Goal: Book appointment/travel/reservation

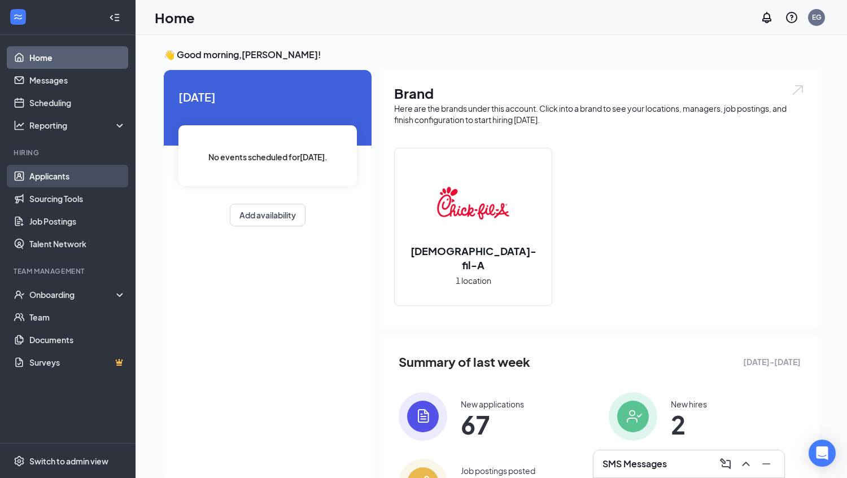
click at [54, 176] on link "Applicants" at bounding box center [77, 176] width 97 height 23
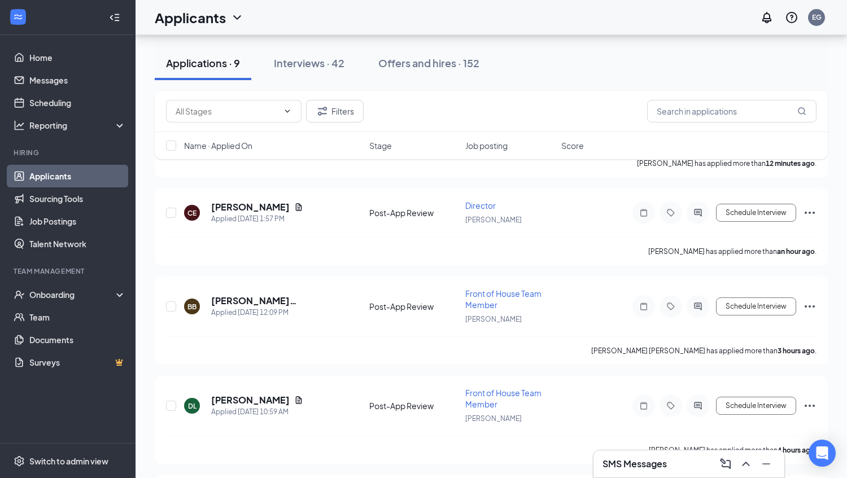
scroll to position [124, 0]
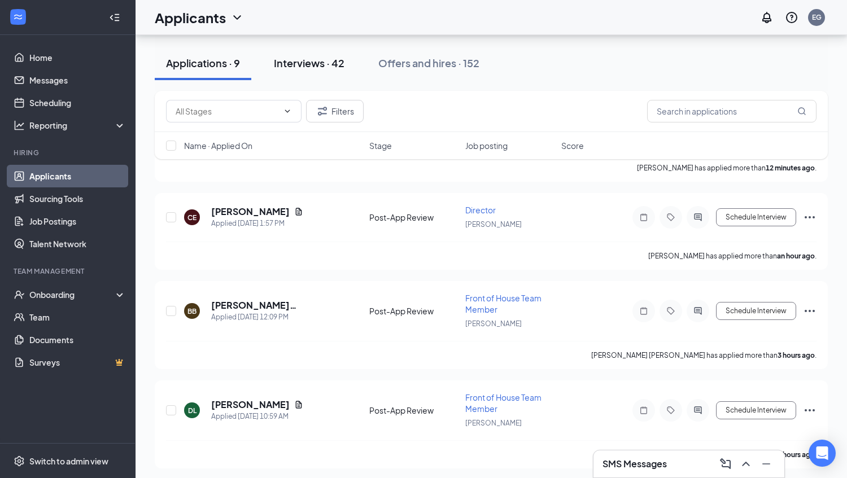
click at [331, 63] on div "Interviews · 42" at bounding box center [309, 63] width 71 height 14
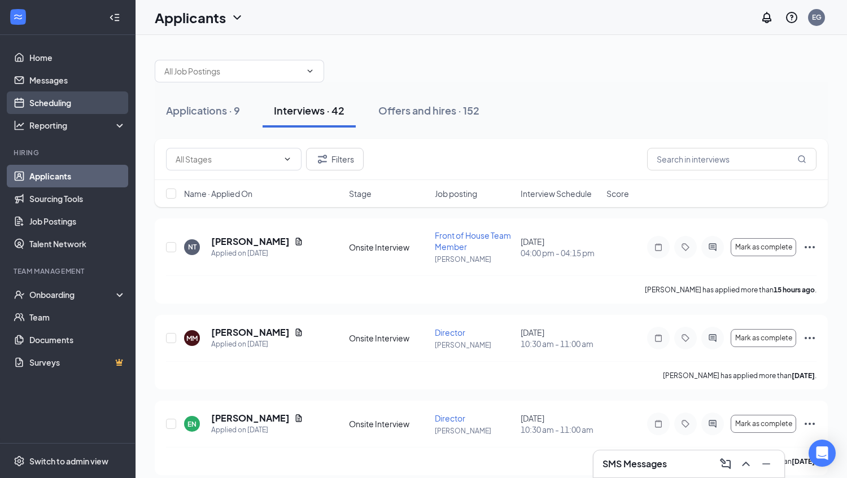
click at [82, 98] on link "Scheduling" at bounding box center [77, 102] width 97 height 23
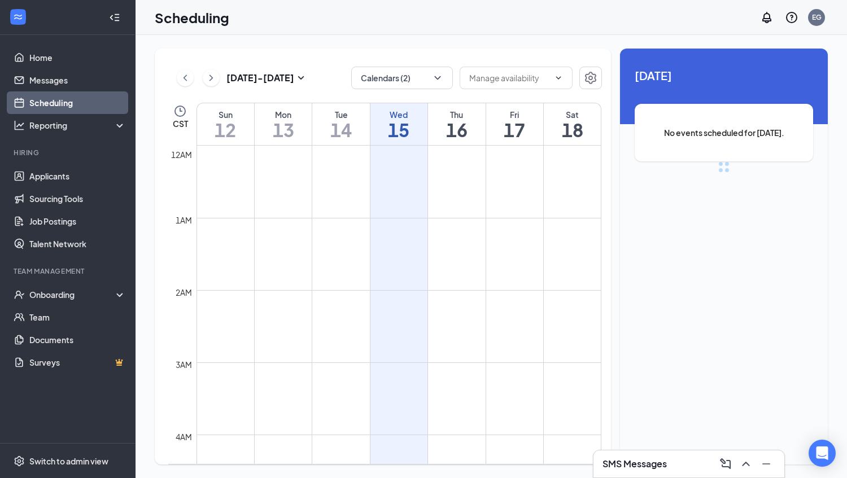
scroll to position [555, 0]
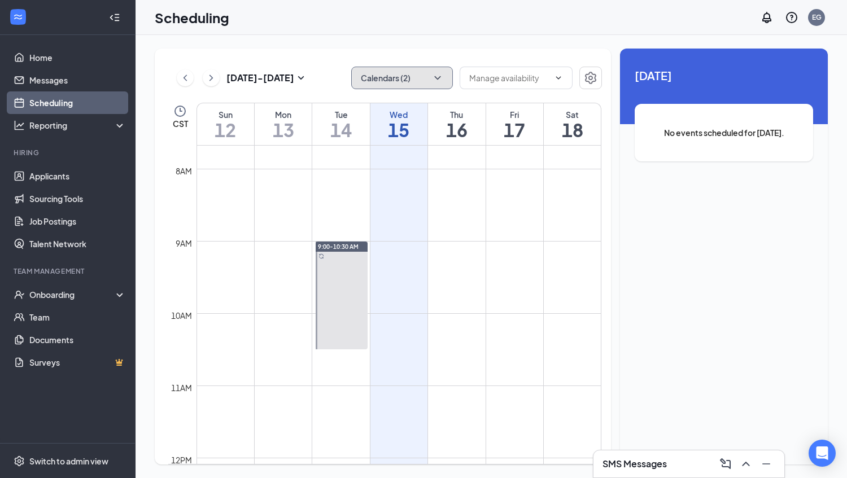
click at [395, 88] on button "Calendars (2)" at bounding box center [402, 78] width 102 height 23
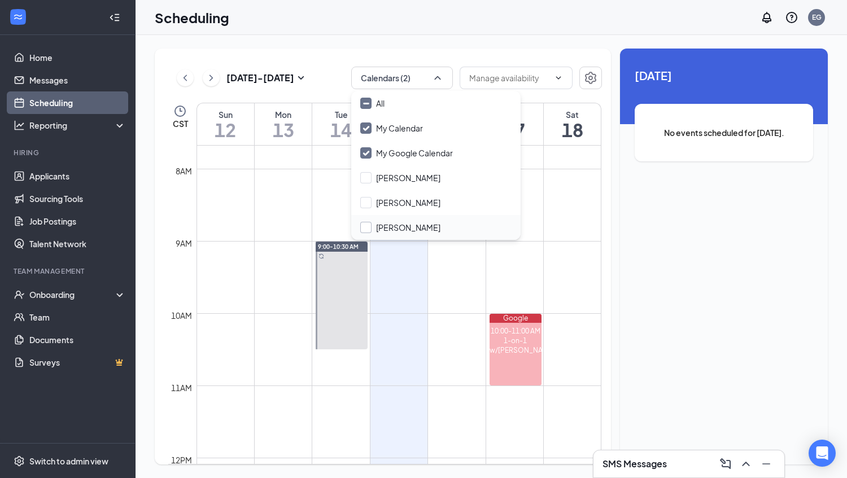
click at [401, 231] on input "[PERSON_NAME]" at bounding box center [400, 227] width 80 height 11
checkbox input "true"
click at [537, 241] on td at bounding box center [398, 250] width 405 height 18
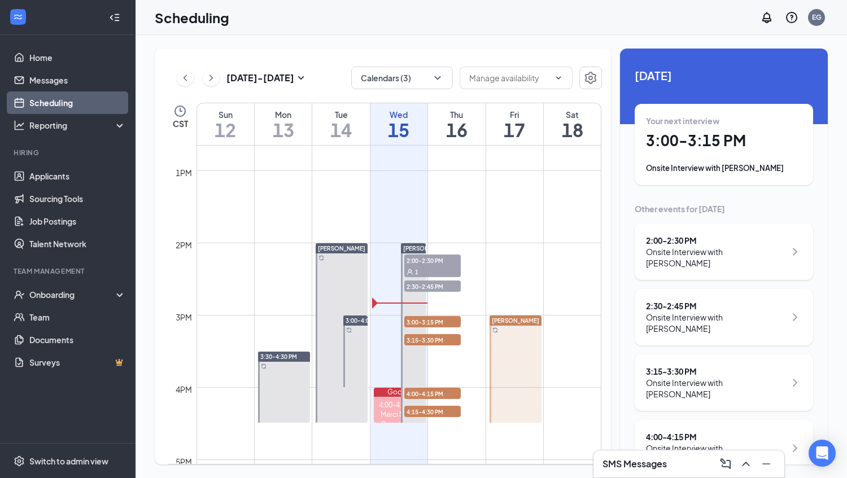
scroll to position [926, 0]
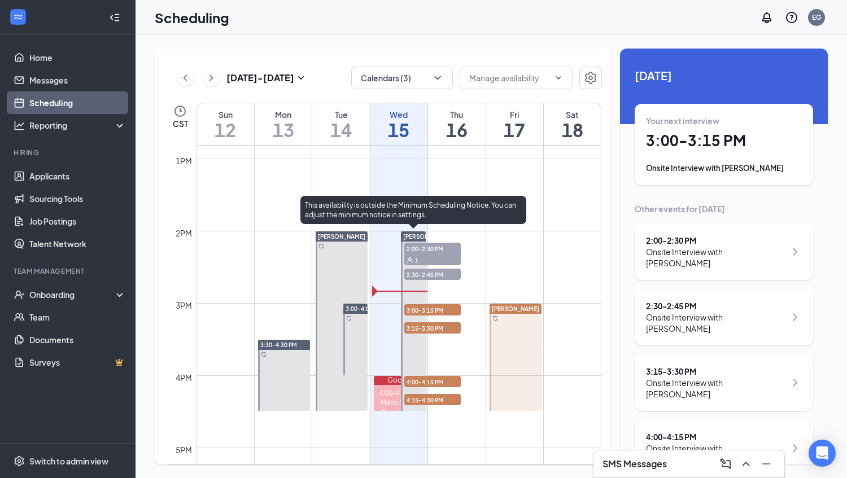
click at [415, 246] on span "2:00-2:30 PM" at bounding box center [432, 248] width 56 height 11
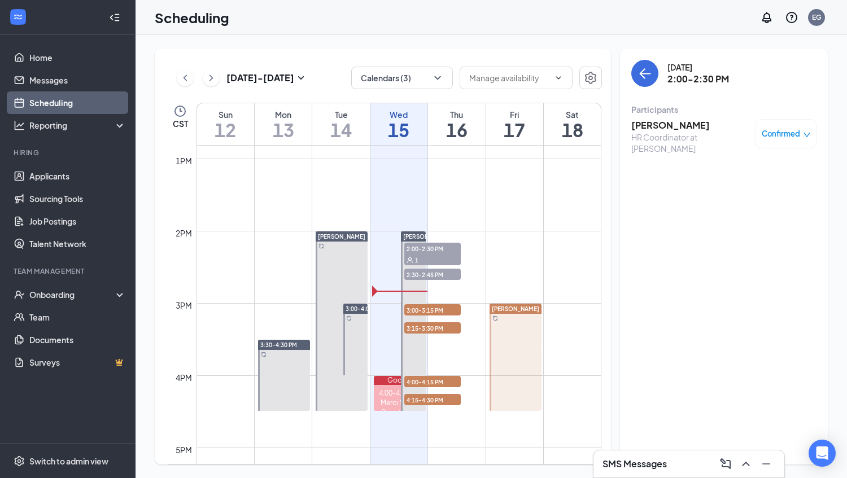
click at [674, 124] on h3 "[PERSON_NAME]" at bounding box center [690, 125] width 119 height 12
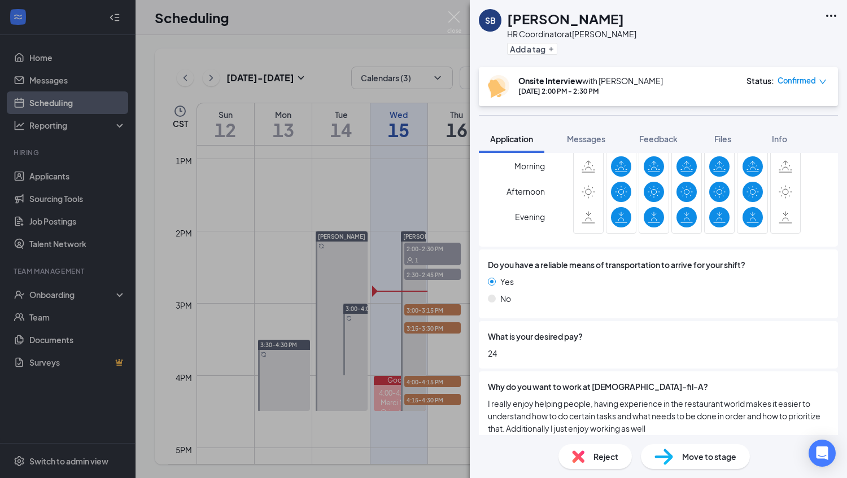
scroll to position [629, 0]
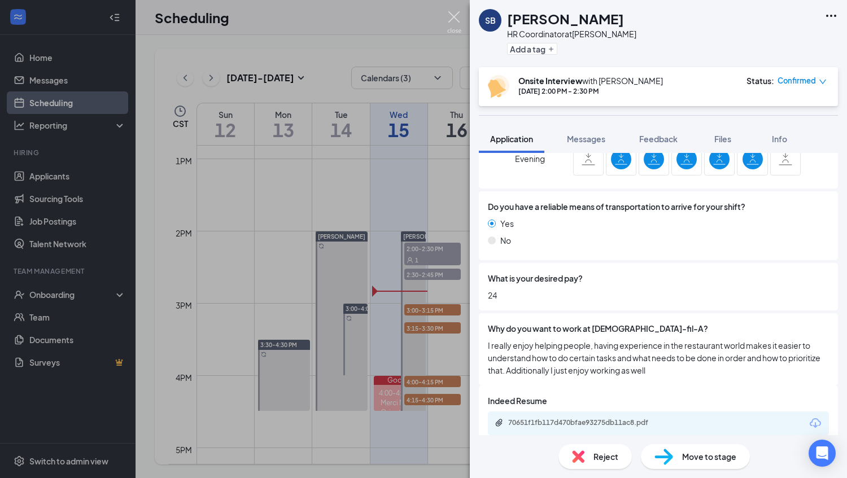
click at [459, 14] on img at bounding box center [454, 22] width 14 height 22
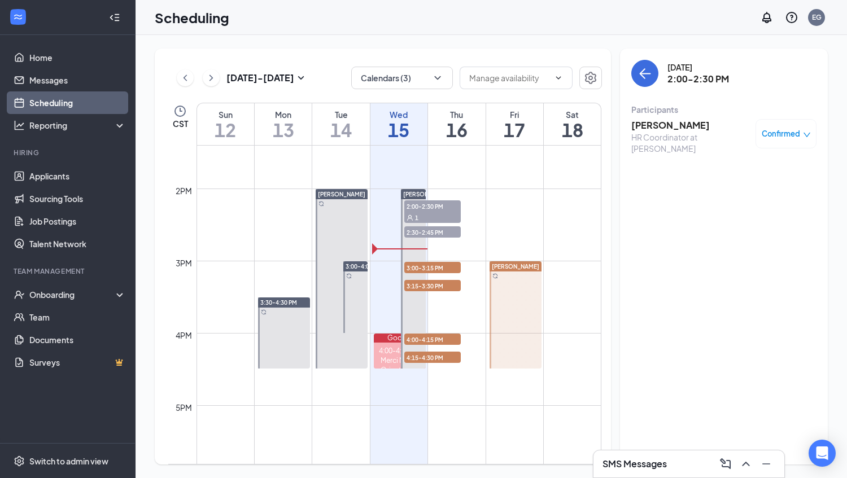
scroll to position [971, 0]
